Goal: Check status

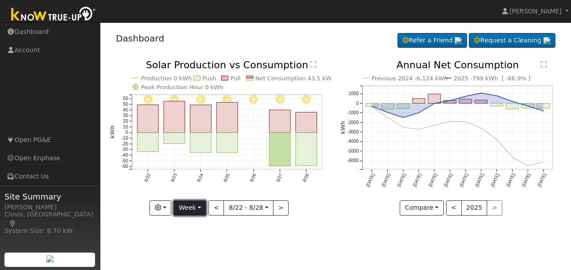
click at [201, 208] on button "Week" at bounding box center [189, 207] width 33 height 15
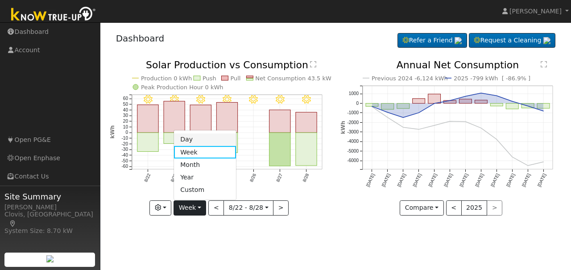
click at [189, 139] on link "Day" at bounding box center [205, 139] width 62 height 12
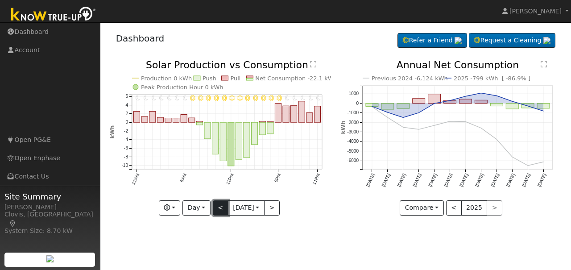
click at [216, 207] on button "<" at bounding box center [221, 207] width 16 height 15
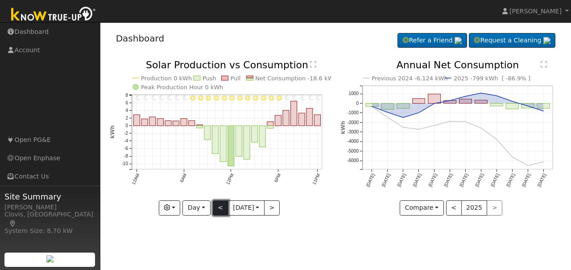
click at [216, 207] on button "<" at bounding box center [221, 207] width 16 height 15
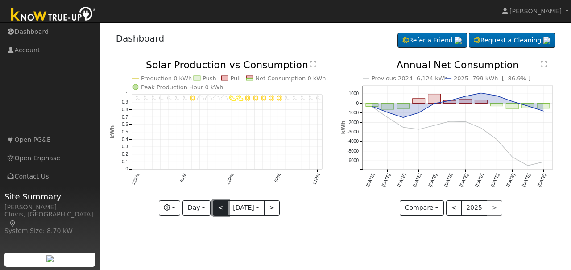
click at [218, 210] on button "<" at bounding box center [221, 207] width 16 height 15
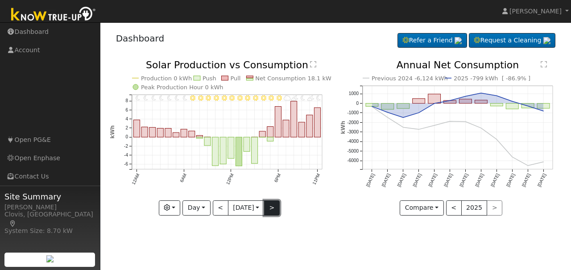
click at [275, 209] on button ">" at bounding box center [272, 207] width 16 height 15
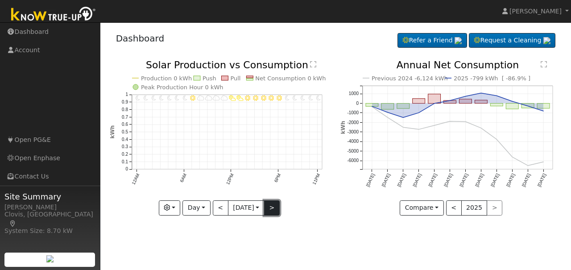
click at [272, 210] on button ">" at bounding box center [272, 207] width 16 height 15
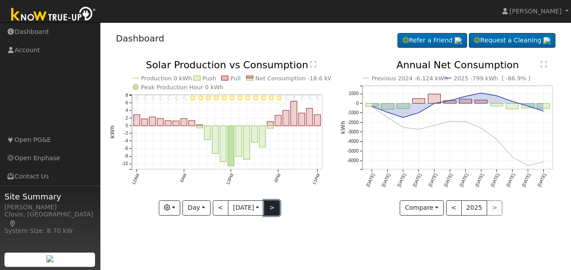
click at [275, 210] on button ">" at bounding box center [272, 207] width 16 height 15
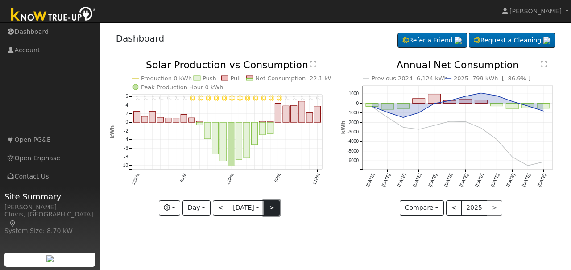
click at [275, 210] on button ">" at bounding box center [272, 207] width 16 height 15
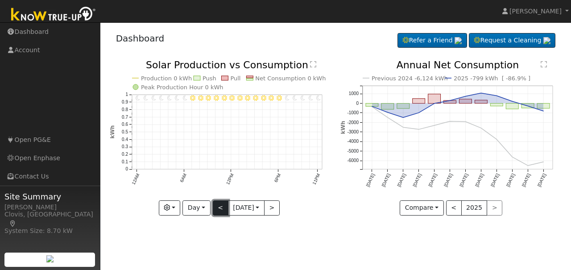
click at [225, 210] on button "<" at bounding box center [221, 207] width 16 height 15
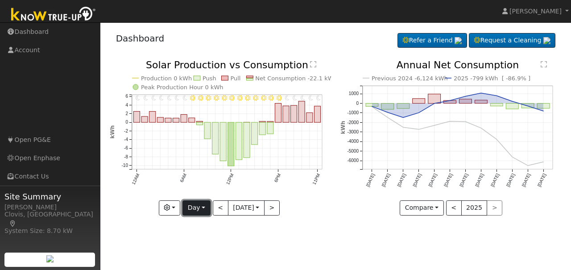
click at [202, 208] on button "Day" at bounding box center [196, 207] width 28 height 15
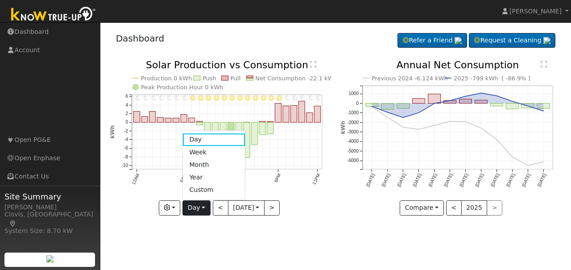
click at [200, 164] on link "Month" at bounding box center [214, 164] width 62 height 12
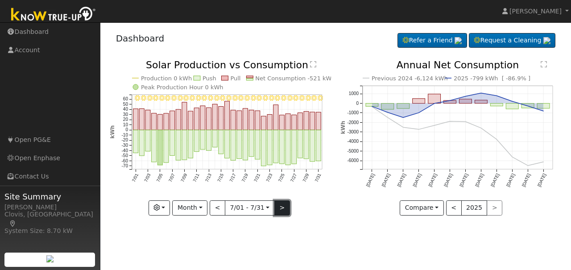
click at [280, 209] on button ">" at bounding box center [282, 207] width 16 height 15
type input "[DATE]"
